Goal: Transaction & Acquisition: Purchase product/service

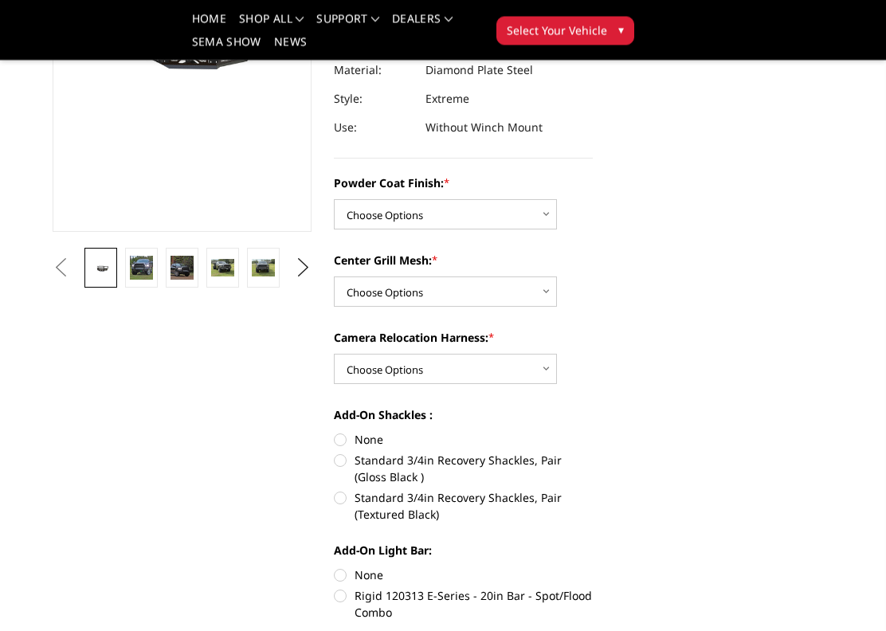
scroll to position [279, 0]
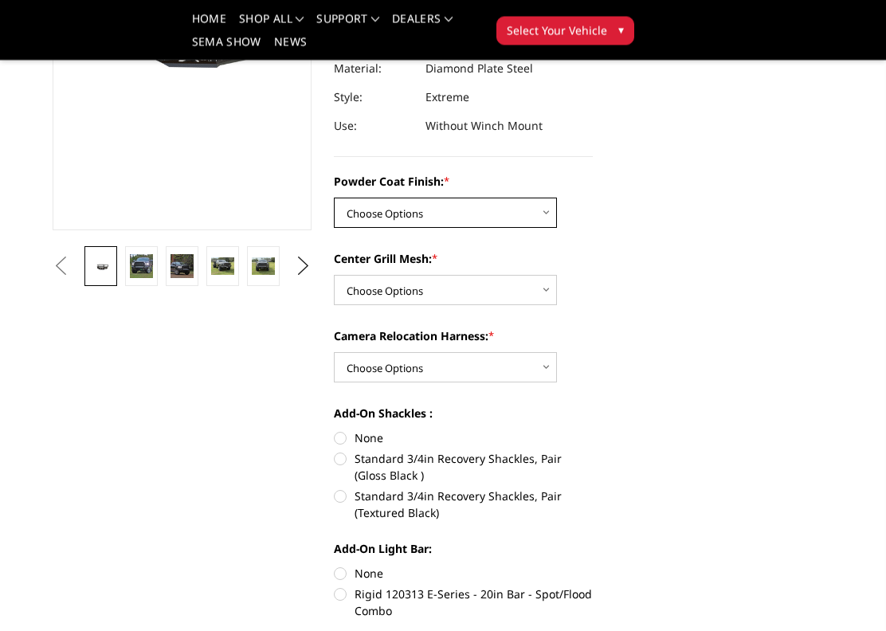
click at [553, 221] on select "Choose Options Bare Metal Gloss Black Powder Coat Textured Black Powder Coat" at bounding box center [445, 213] width 223 height 30
select select "3216"
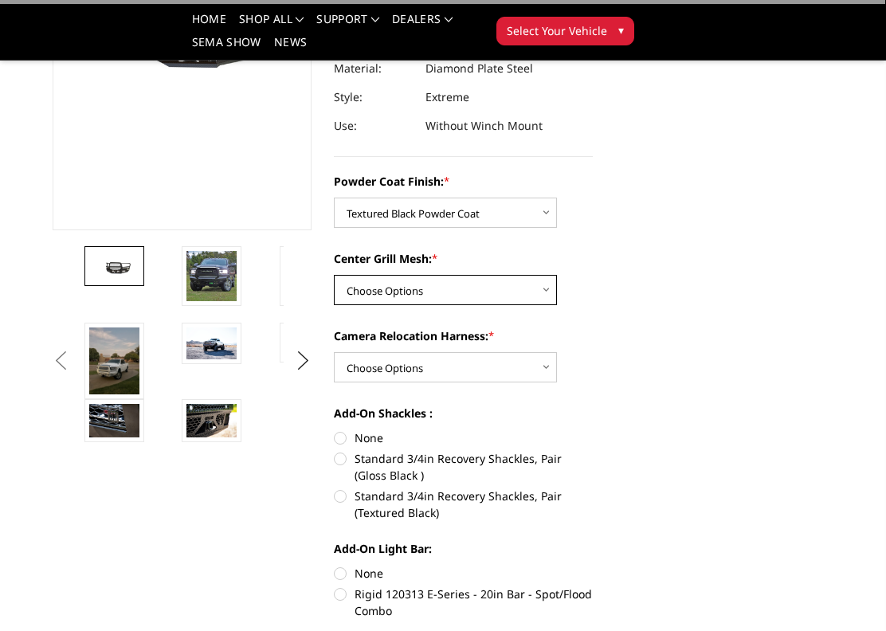
click at [556, 286] on select "Choose Options WITH Expanded Metal in Center Grill WITHOUT Expanded Metal in Ce…" at bounding box center [445, 290] width 223 height 30
select select "3217"
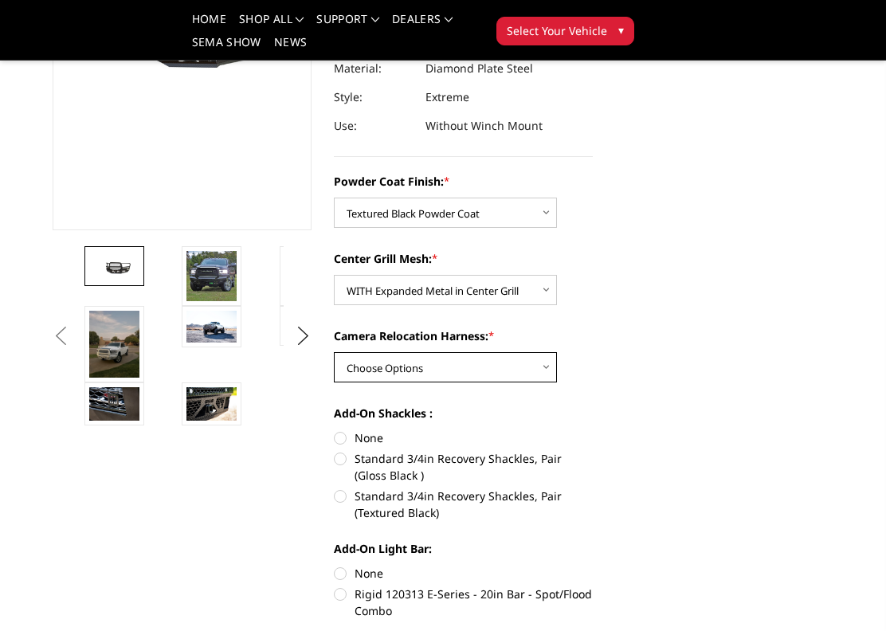
click at [556, 359] on select "Choose Options WITH Camera Relocation Harness WITHOUT Camera Relocation Harness" at bounding box center [445, 367] width 223 height 30
select select "3220"
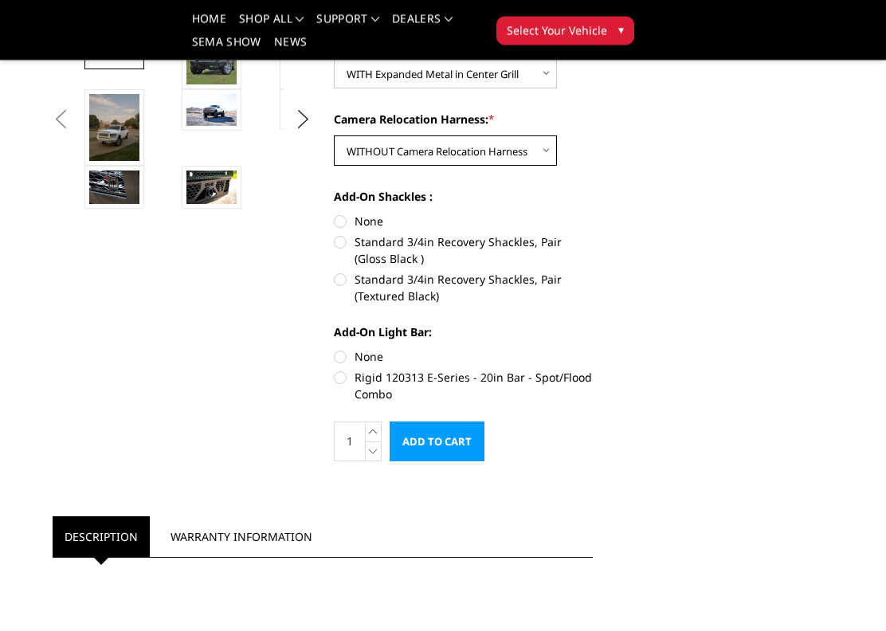
scroll to position [497, 0]
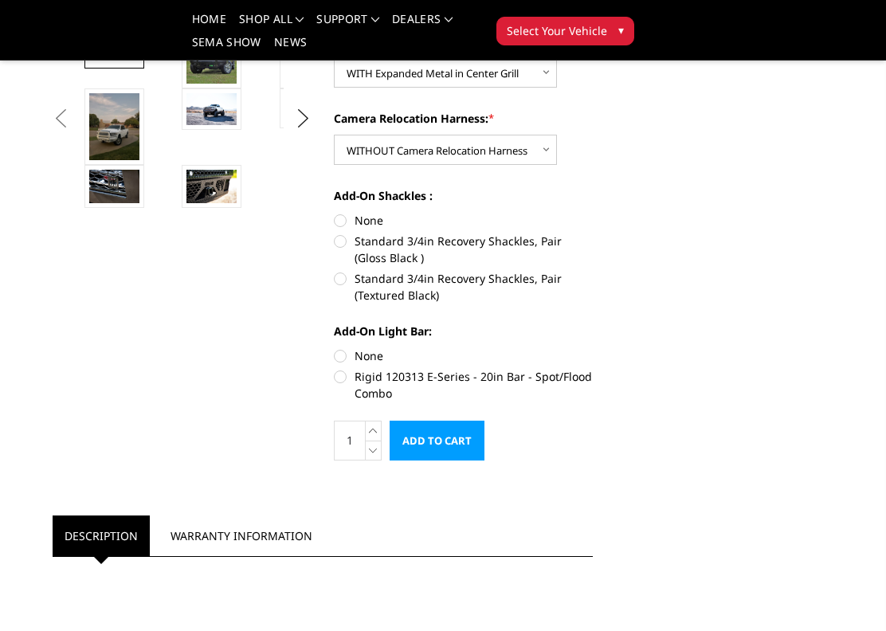
click at [344, 280] on label "Standard 3/4in Recovery Shackles, Pair (Textured Black)" at bounding box center [463, 286] width 259 height 33
click at [593, 234] on input "Standard 3/4in Recovery Shackles, Pair (Textured Black)" at bounding box center [593, 233] width 1 height 1
radio input "true"
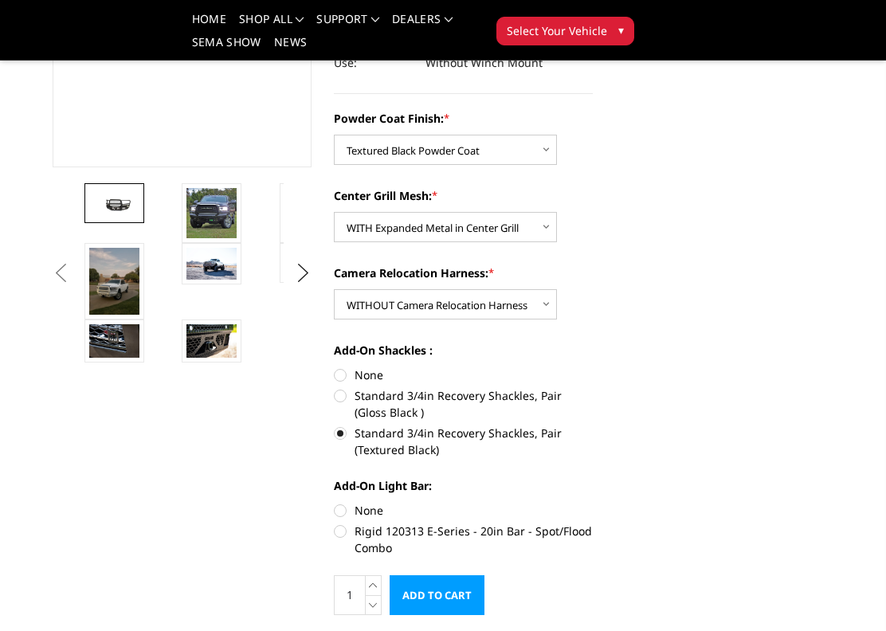
scroll to position [342, 0]
click at [216, 346] on img at bounding box center [212, 341] width 50 height 33
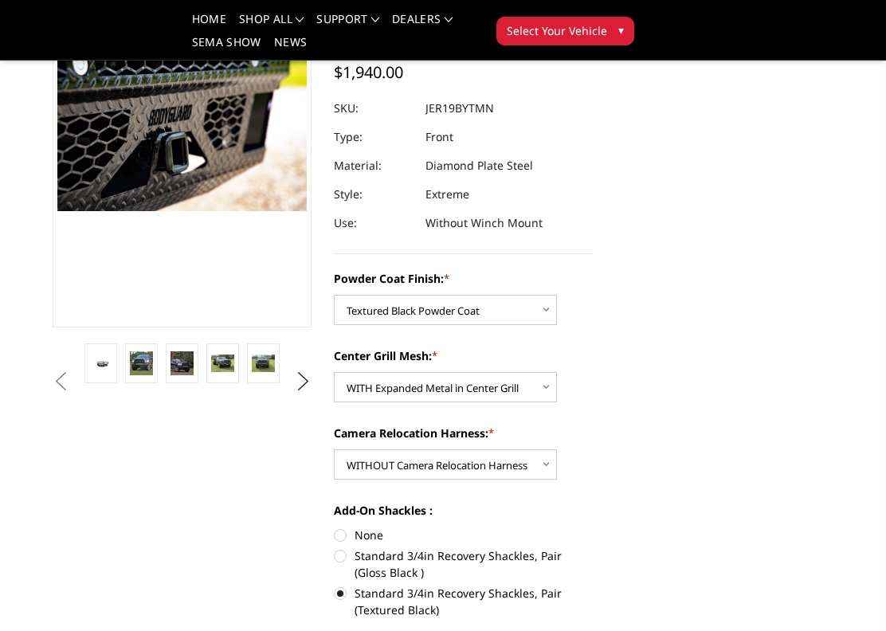
scroll to position [197, 0]
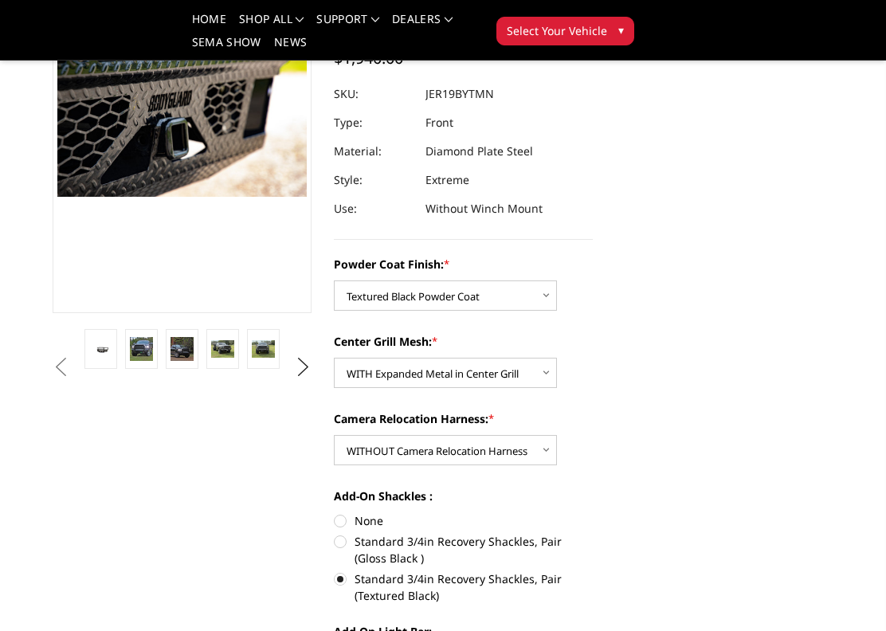
click at [134, 357] on img at bounding box center [141, 348] width 23 height 23
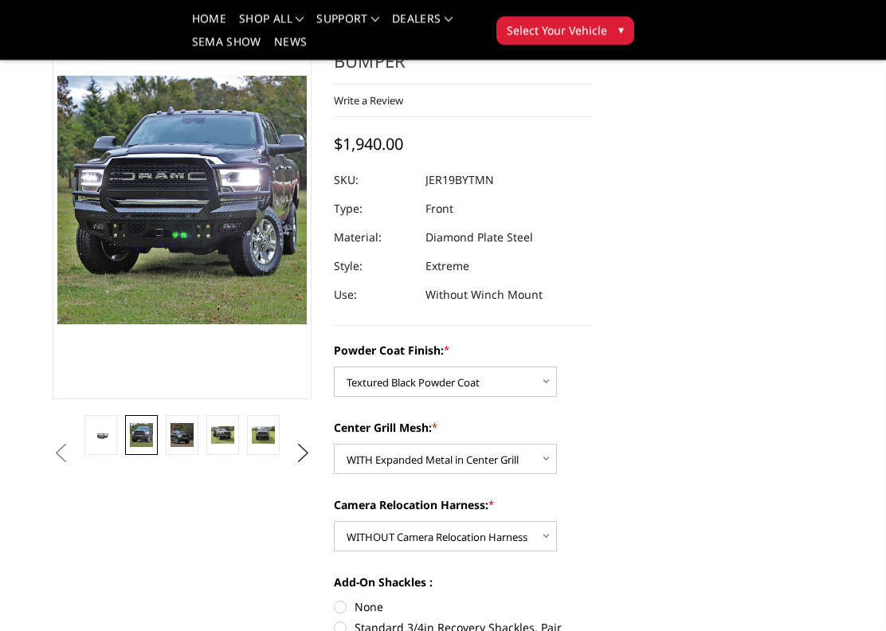
scroll to position [107, 0]
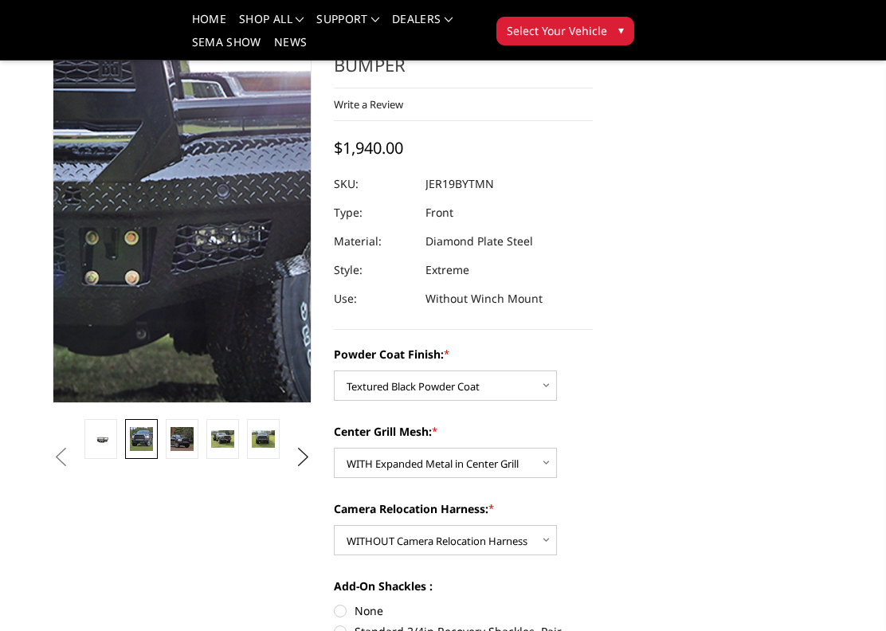
click at [236, 252] on img at bounding box center [25, 130] width 1020 height 1020
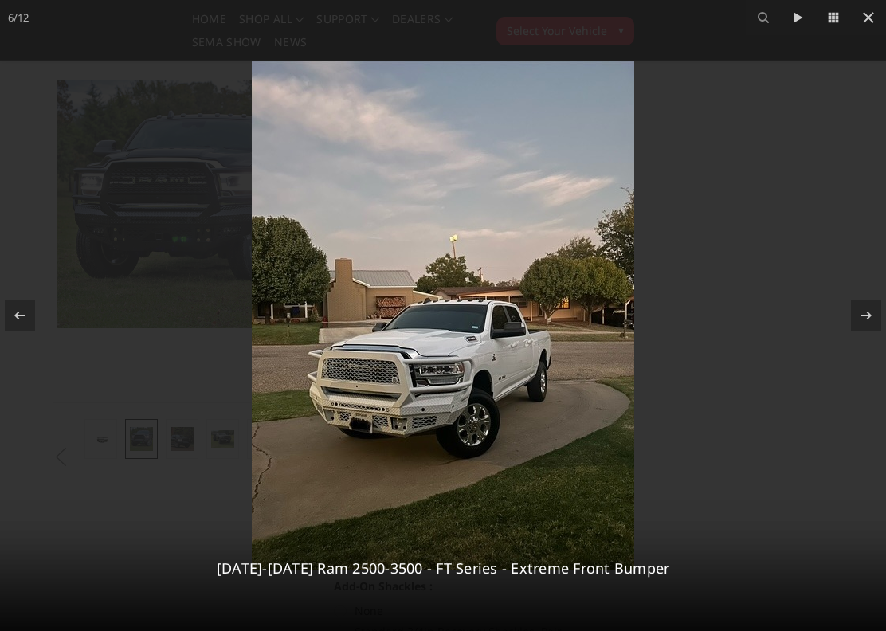
click at [877, 23] on icon at bounding box center [868, 17] width 19 height 19
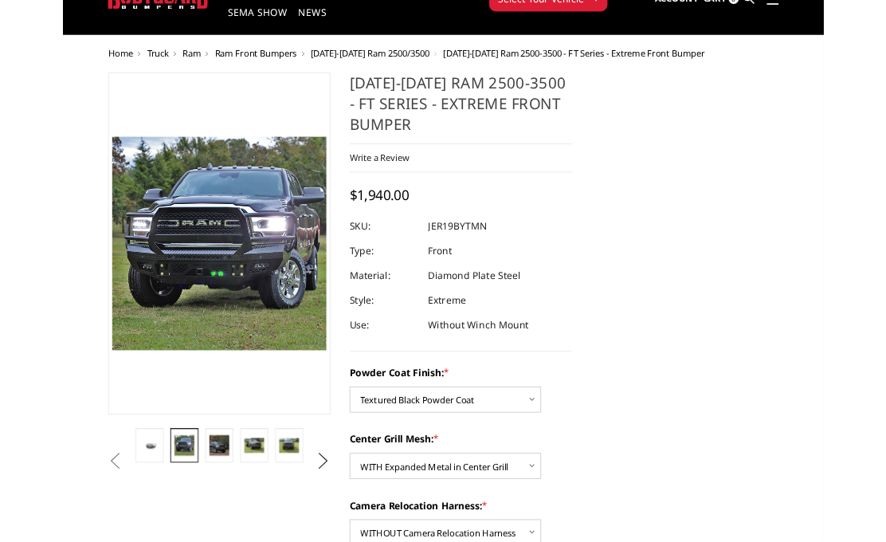
scroll to position [0, 0]
